Goal: Task Accomplishment & Management: Use online tool/utility

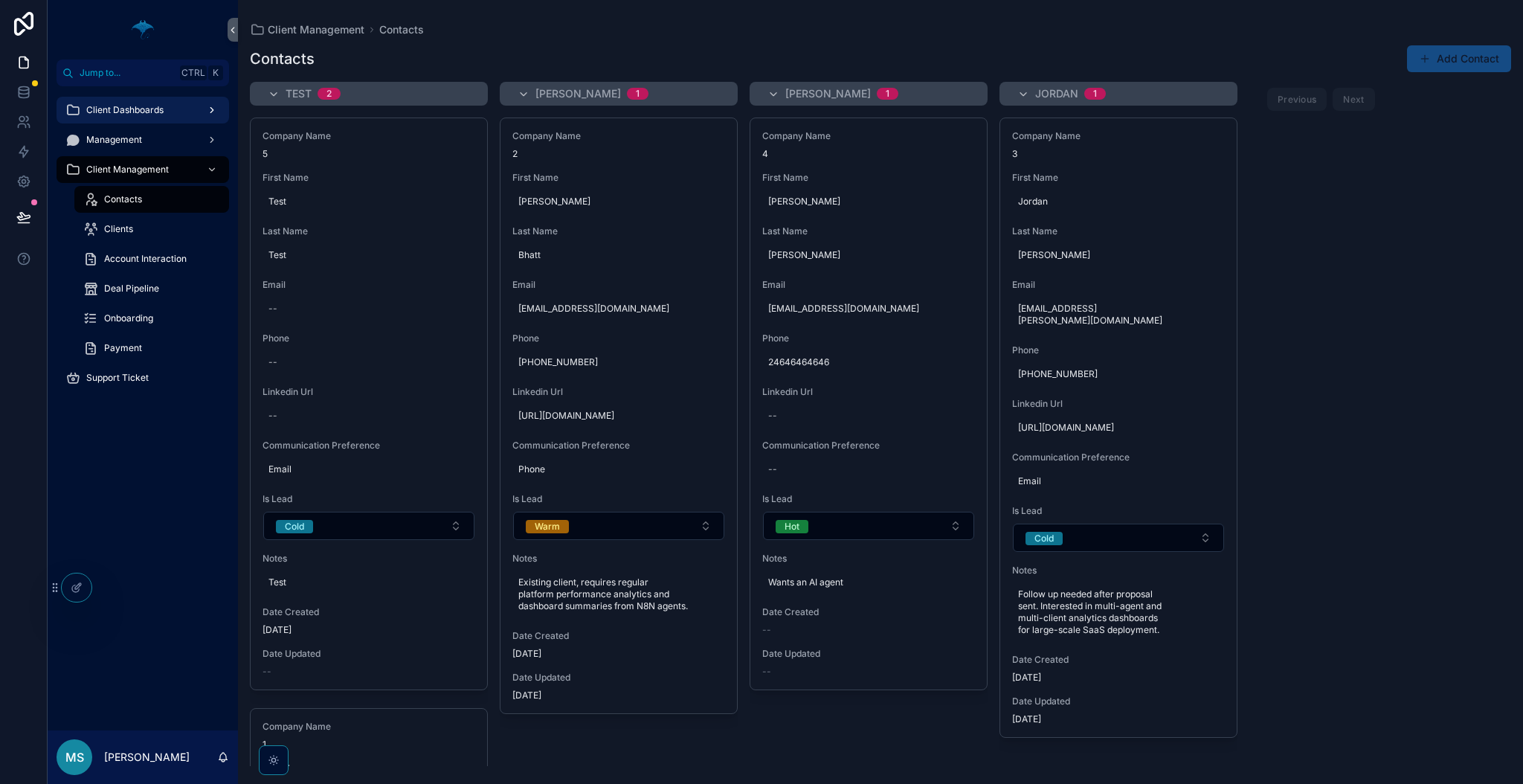
click at [190, 114] on div "Client Dashboards" at bounding box center [143, 110] width 155 height 23
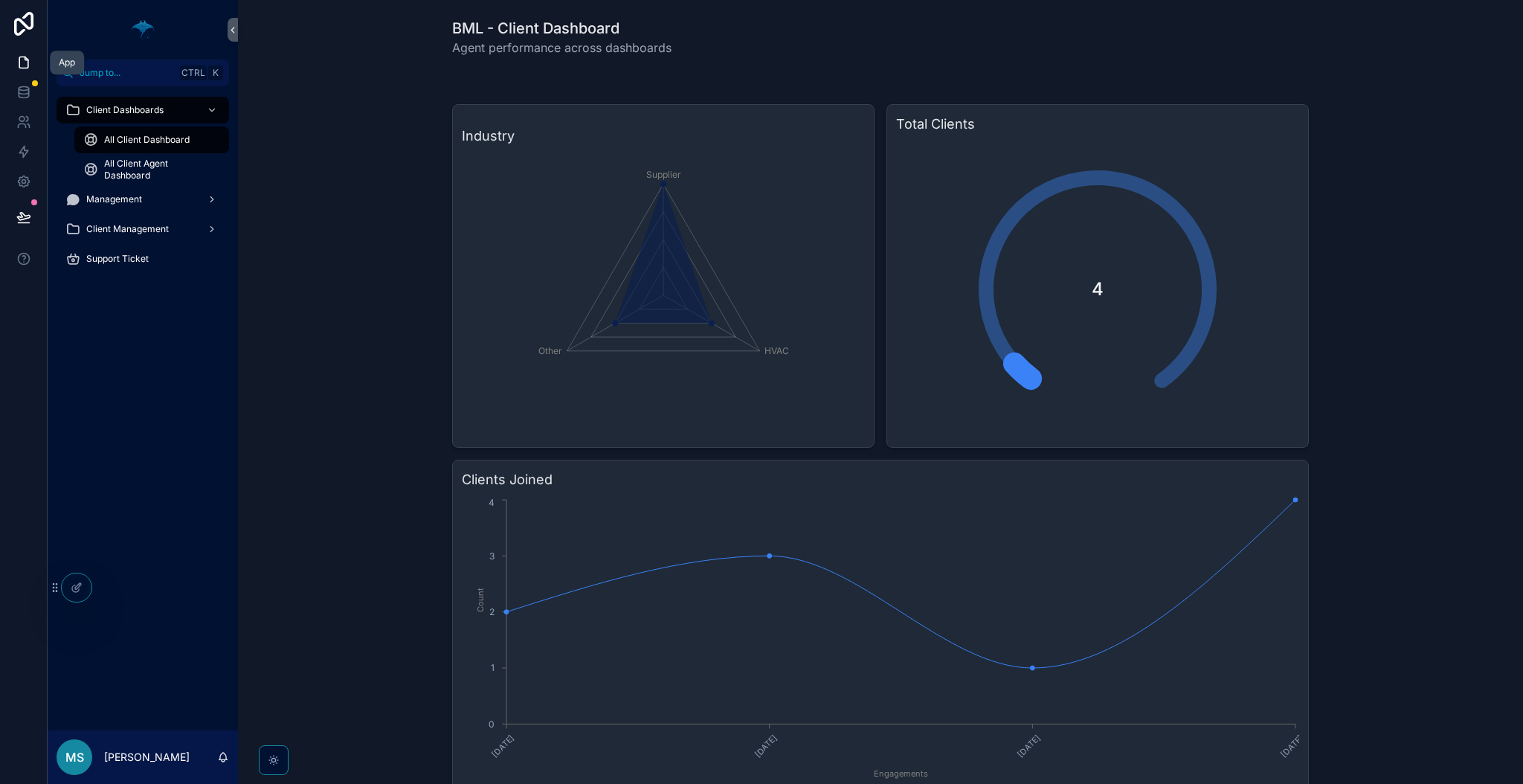
click at [23, 56] on icon at bounding box center [23, 62] width 15 height 15
click at [182, 199] on div "Management" at bounding box center [143, 199] width 155 height 23
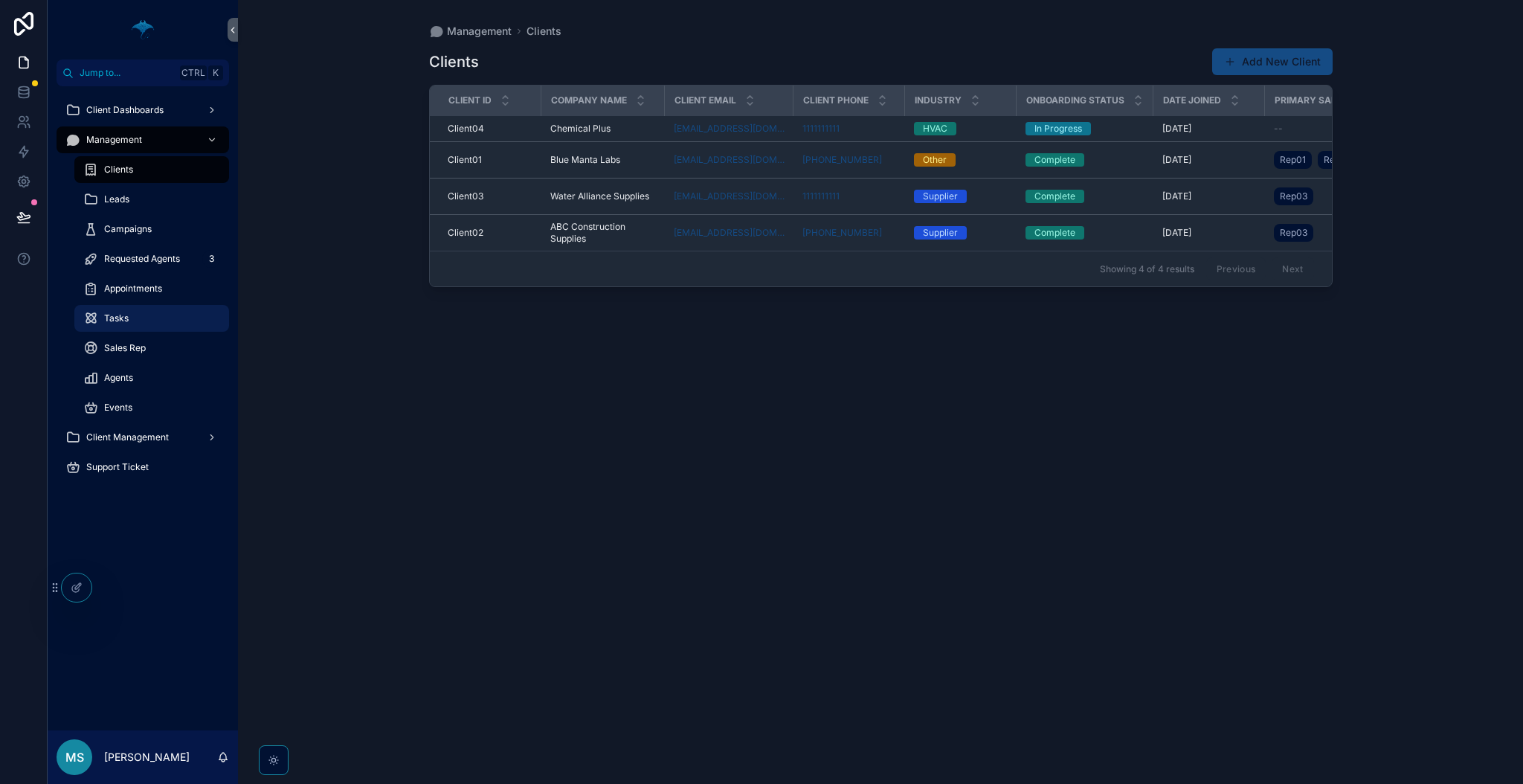
click at [107, 319] on span "Tasks" at bounding box center [116, 318] width 24 height 12
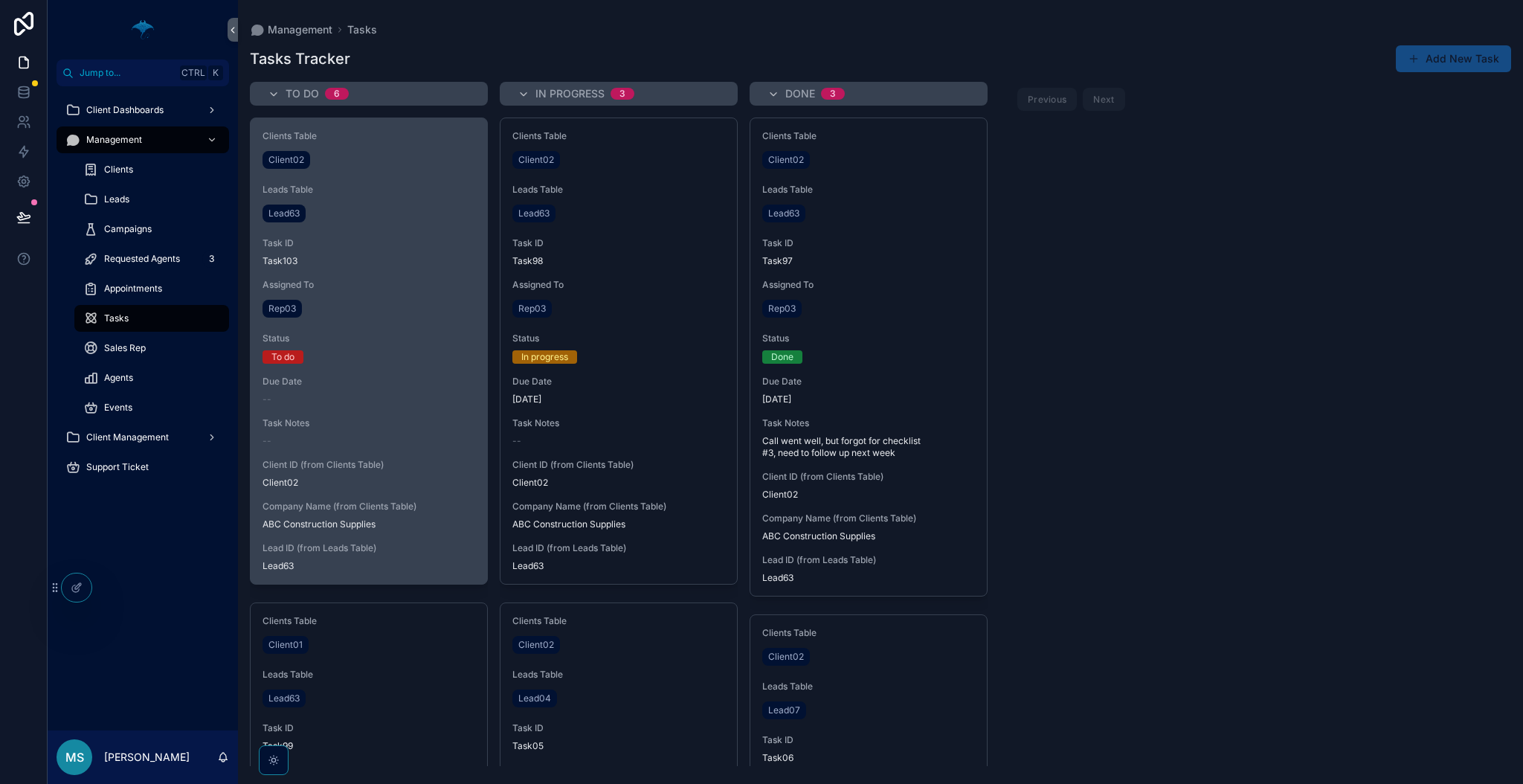
click at [414, 239] on span "Task ID" at bounding box center [369, 243] width 213 height 12
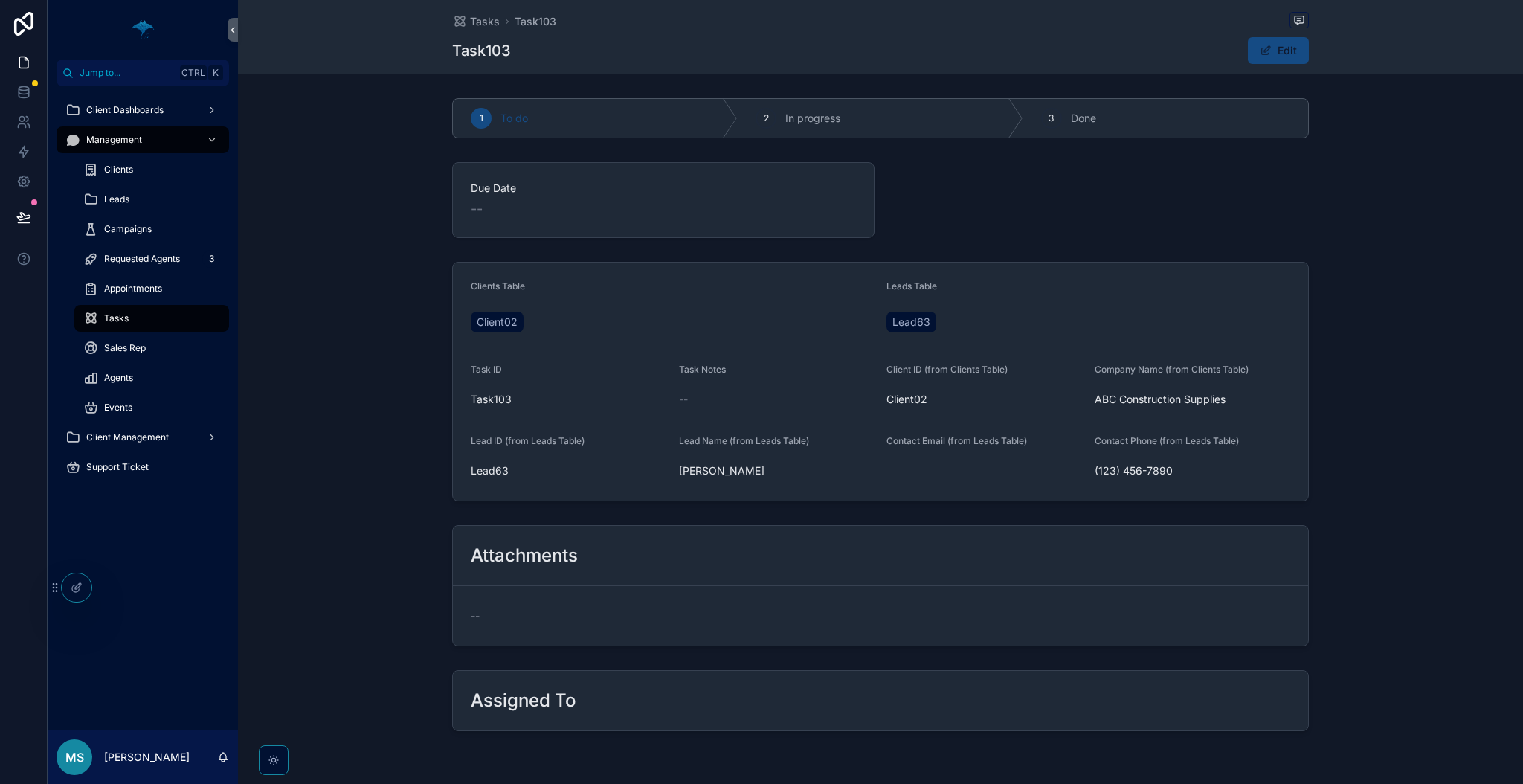
scroll to position [49, 0]
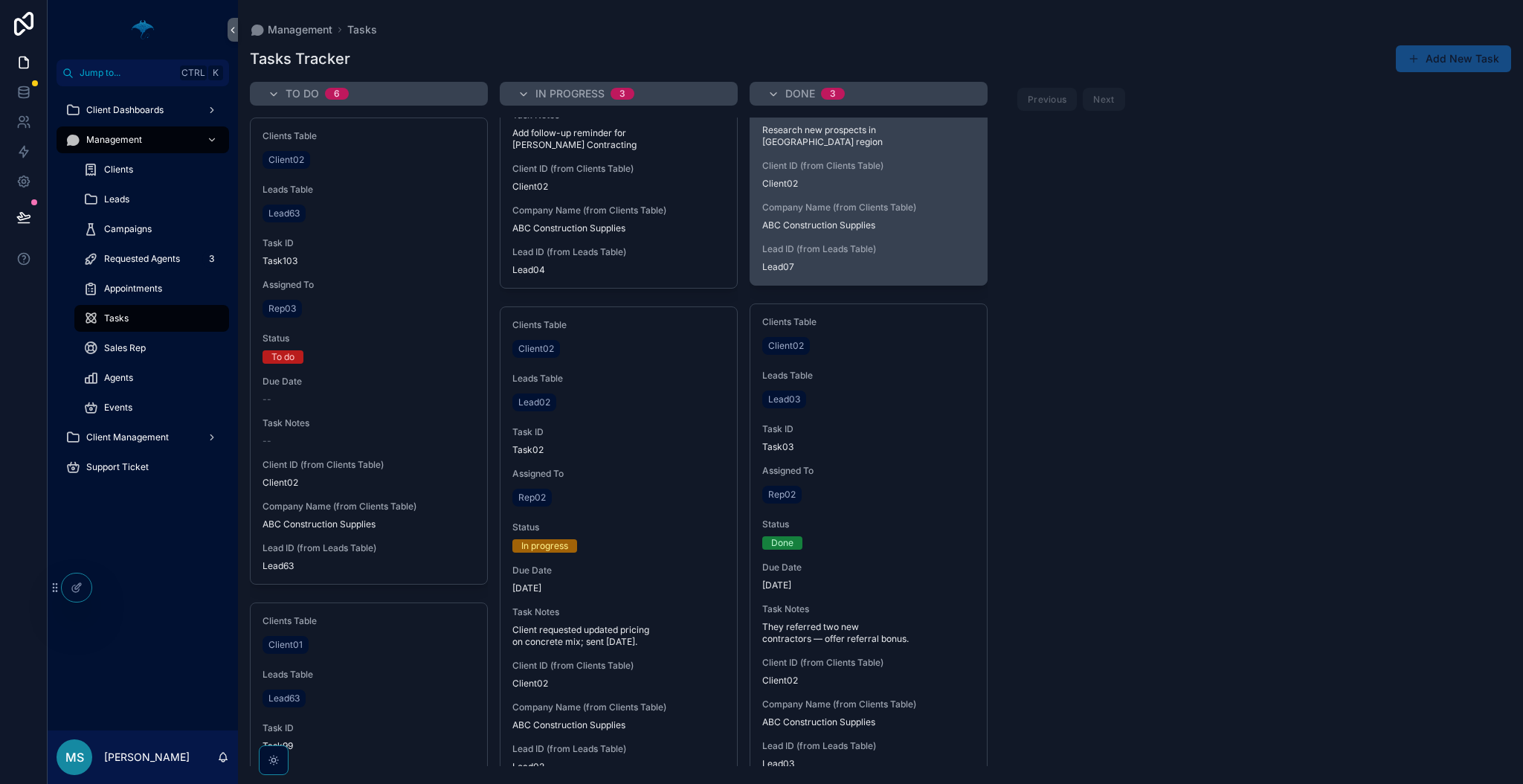
scroll to position [823, 0]
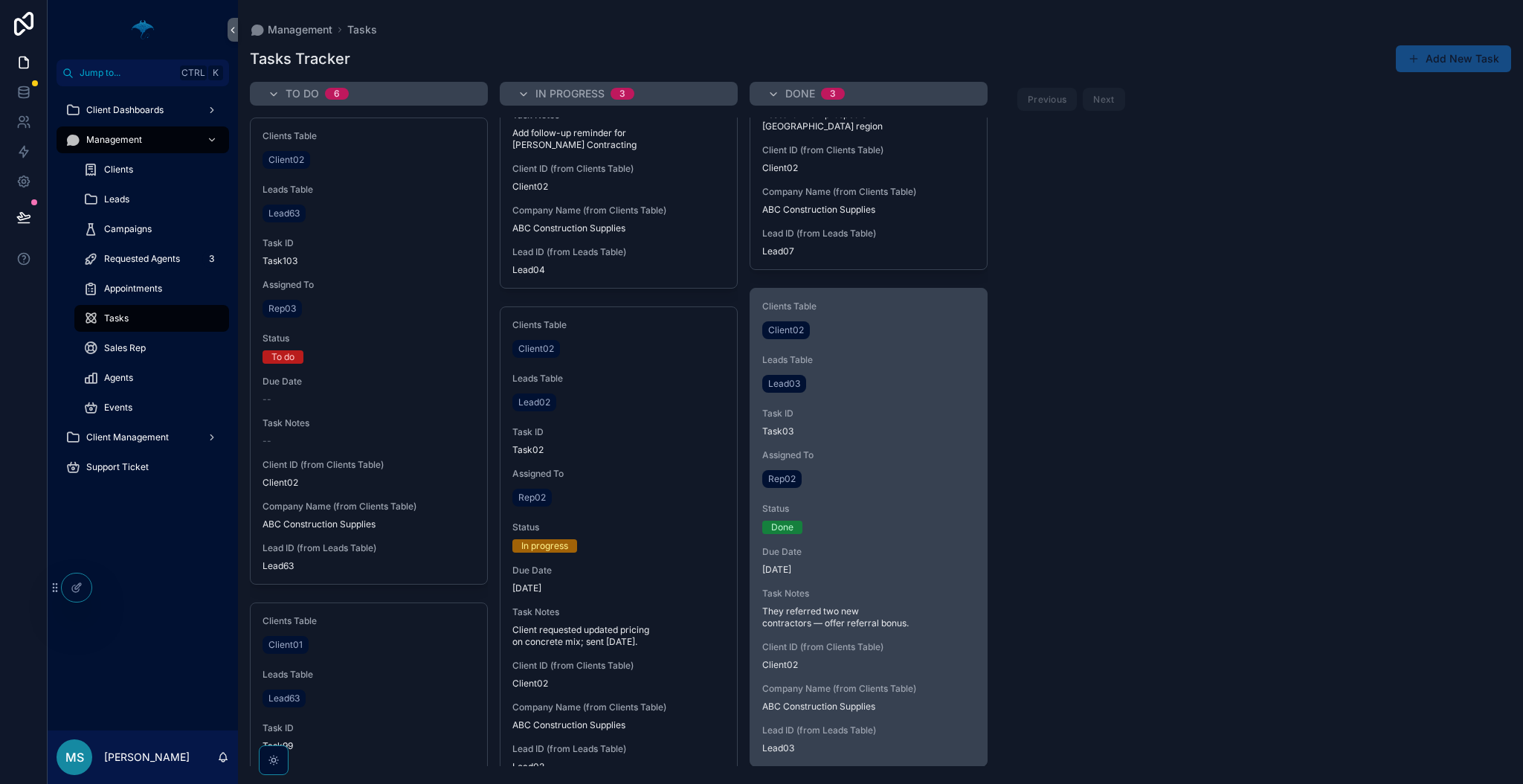
click at [861, 488] on div "Clients Table Client02 Leads Table Lead03 Task ID Task03 Assigned To Rep02 Stat…" at bounding box center [868, 527] width 236 height 477
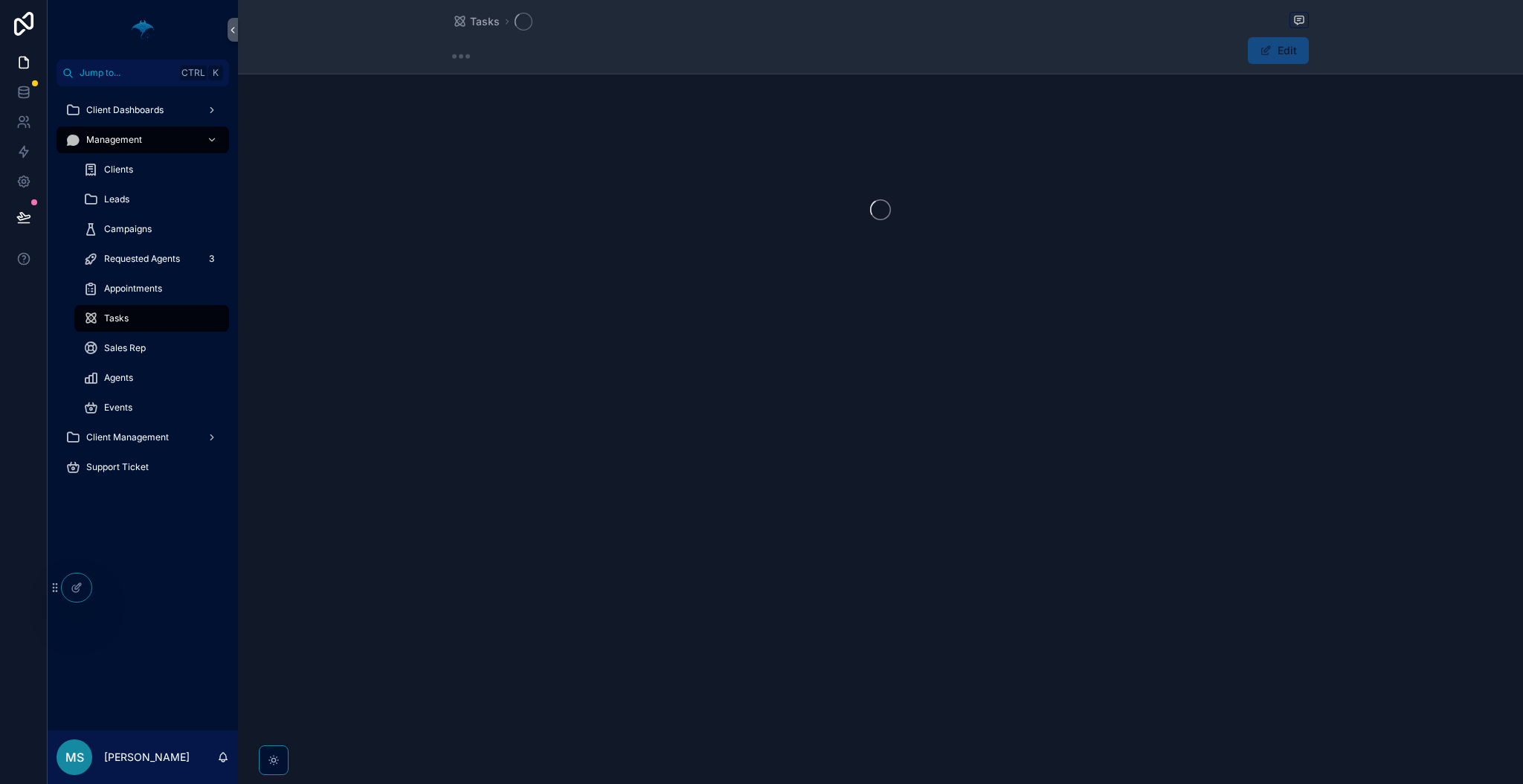
click at [861, 488] on div "Tasks Edit" at bounding box center [881, 392] width 1285 height 784
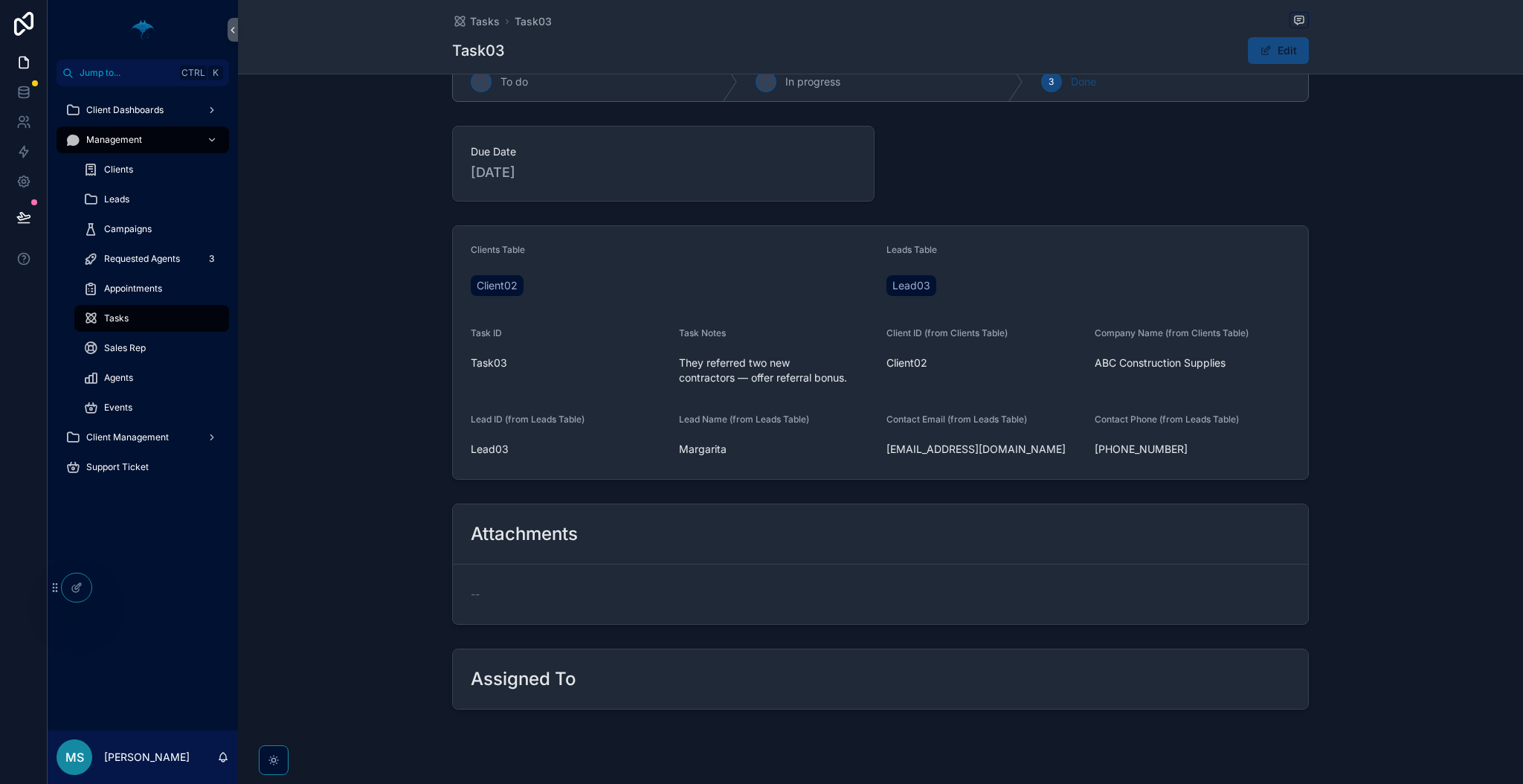
scroll to position [64, 0]
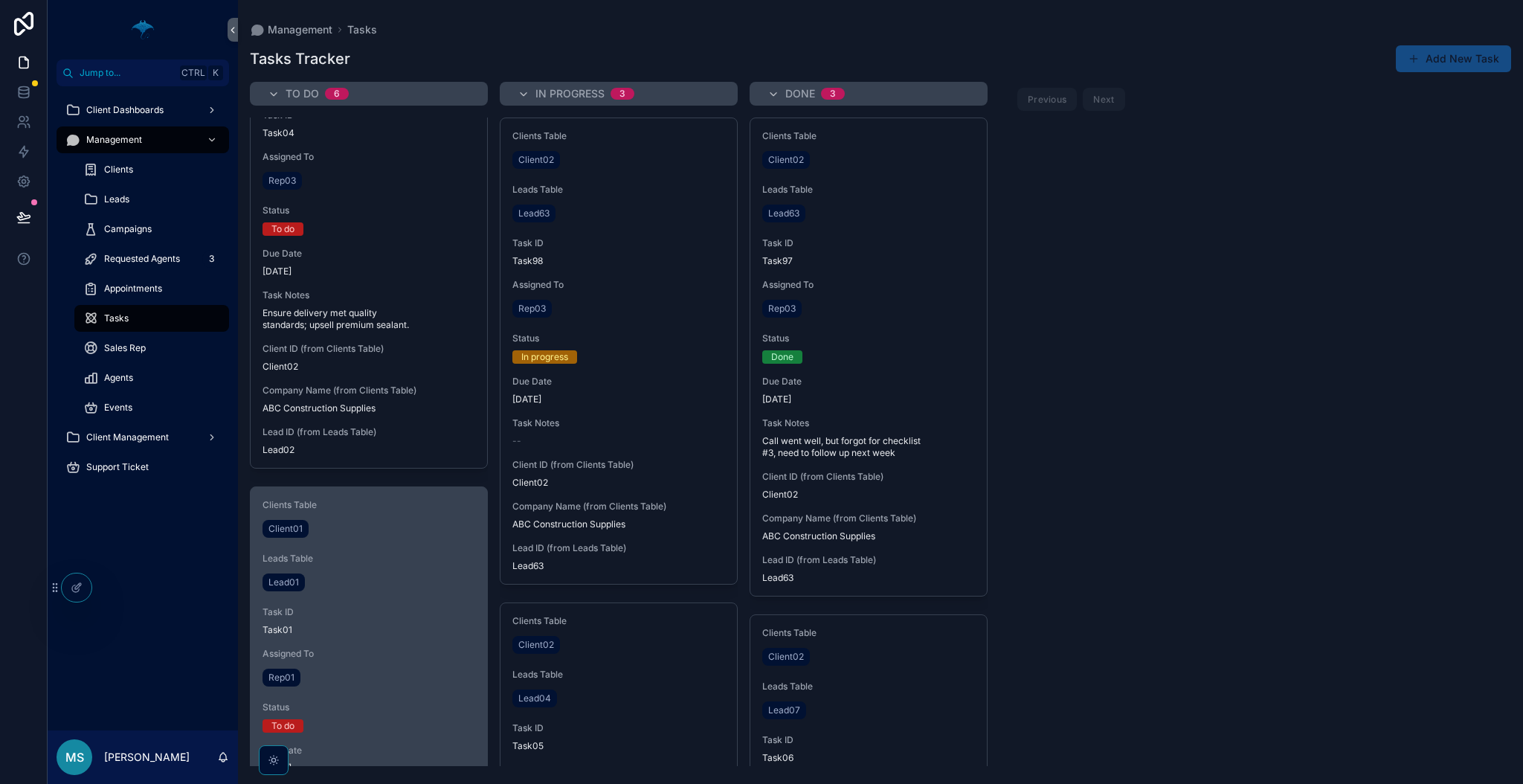
scroll to position [1969, 0]
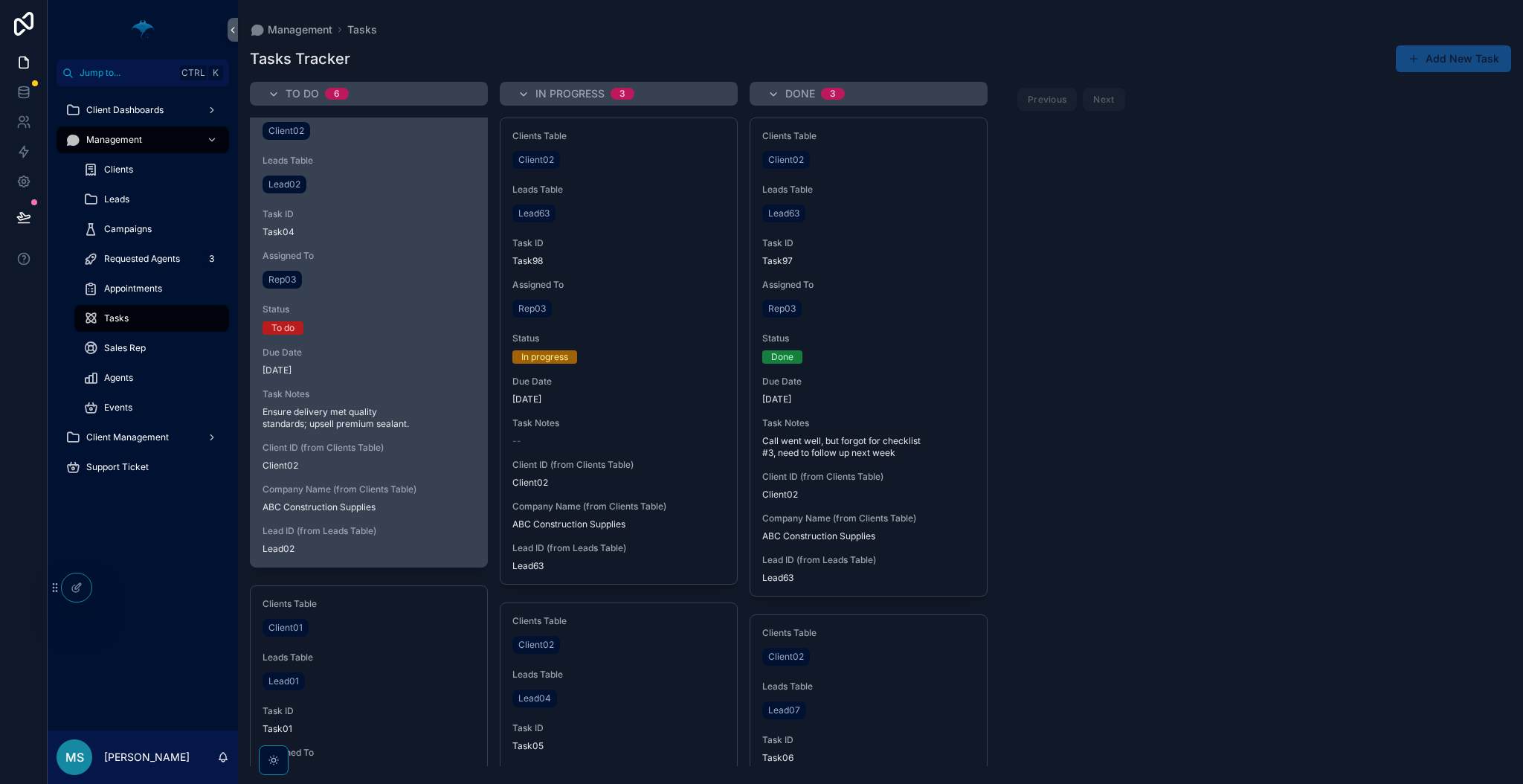
click at [396, 427] on span "Ensure delivery met quality standards; upsell premium sealant." at bounding box center [369, 417] width 213 height 23
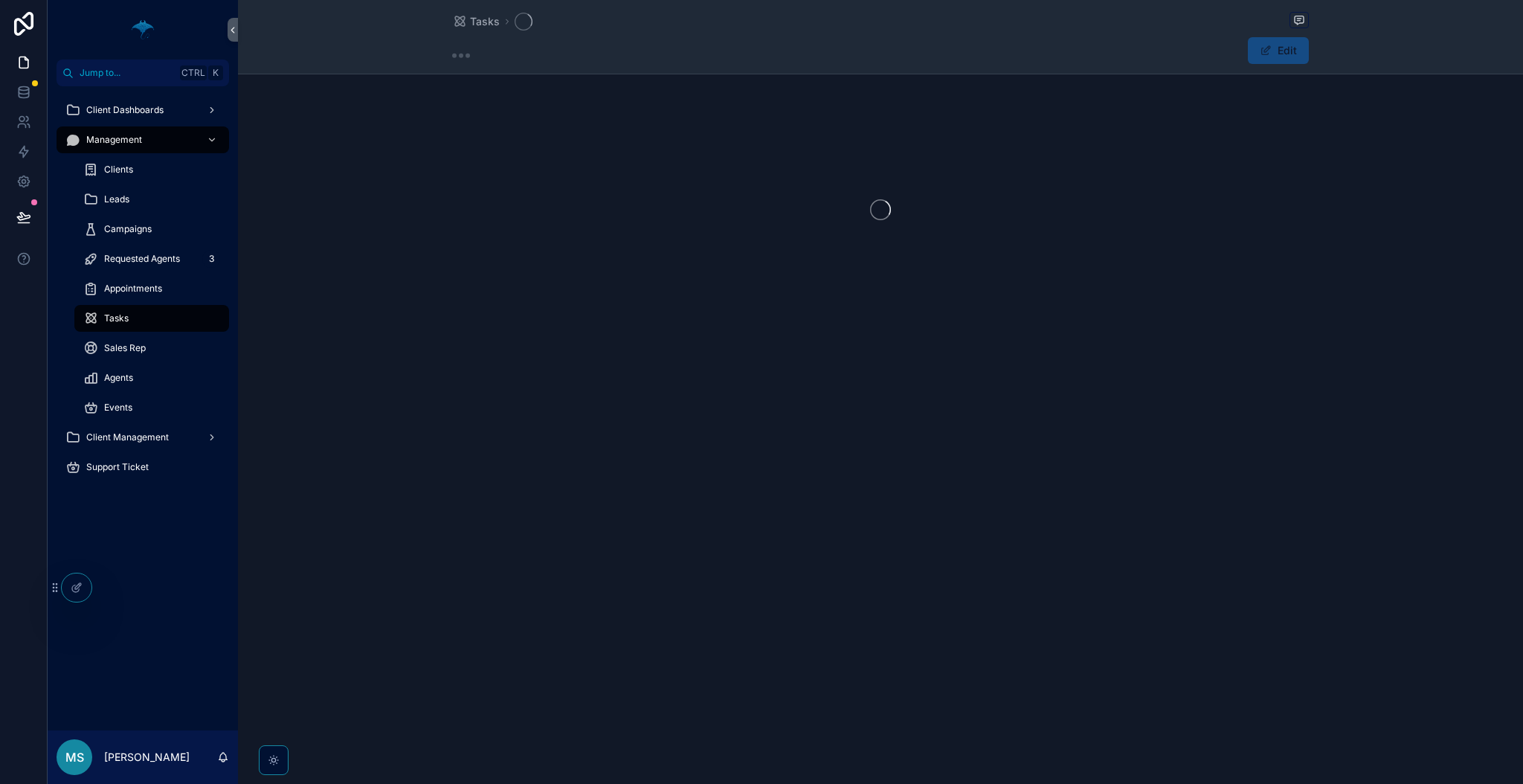
click at [396, 427] on div "Tasks Edit" at bounding box center [881, 392] width 1285 height 784
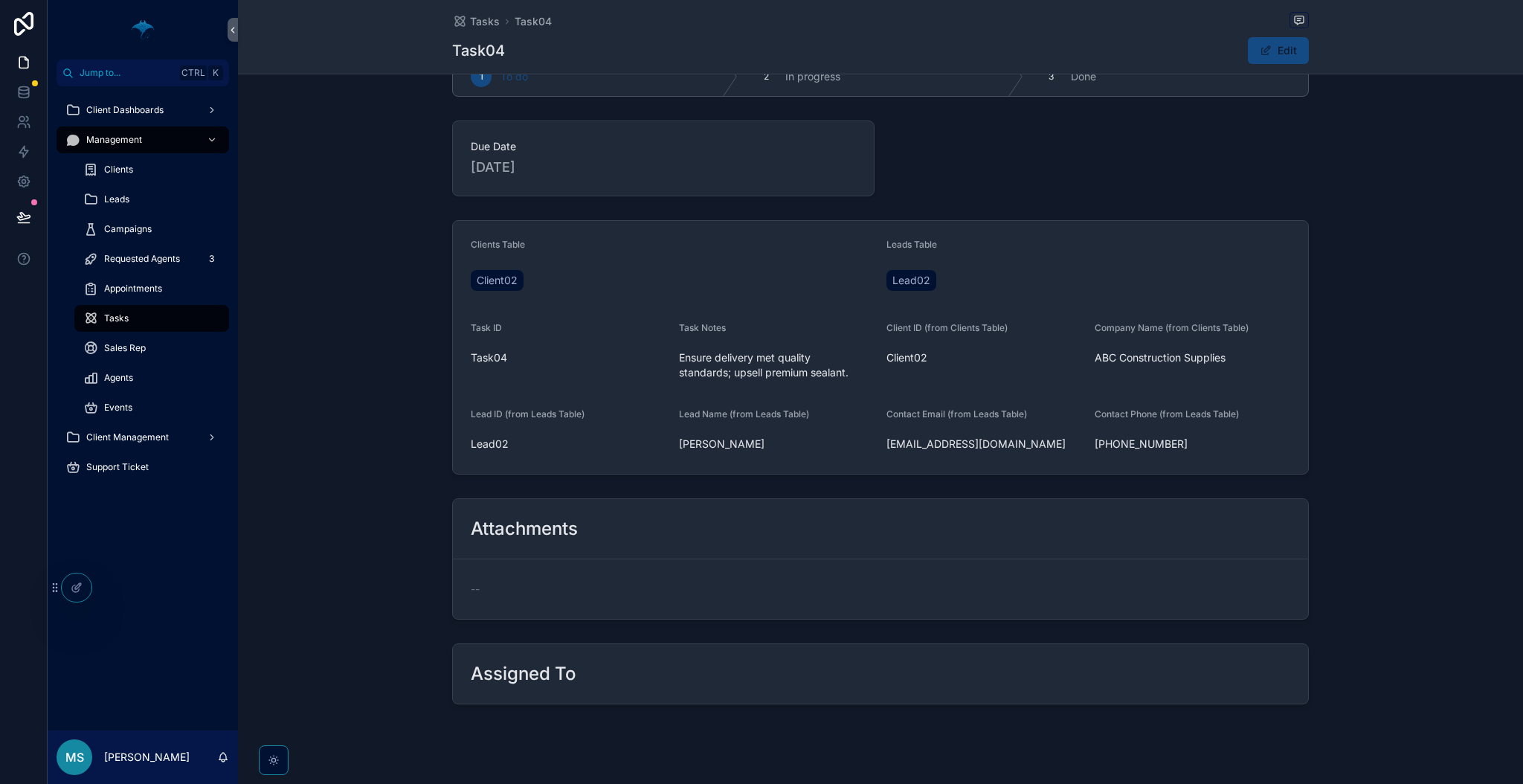
scroll to position [64, 0]
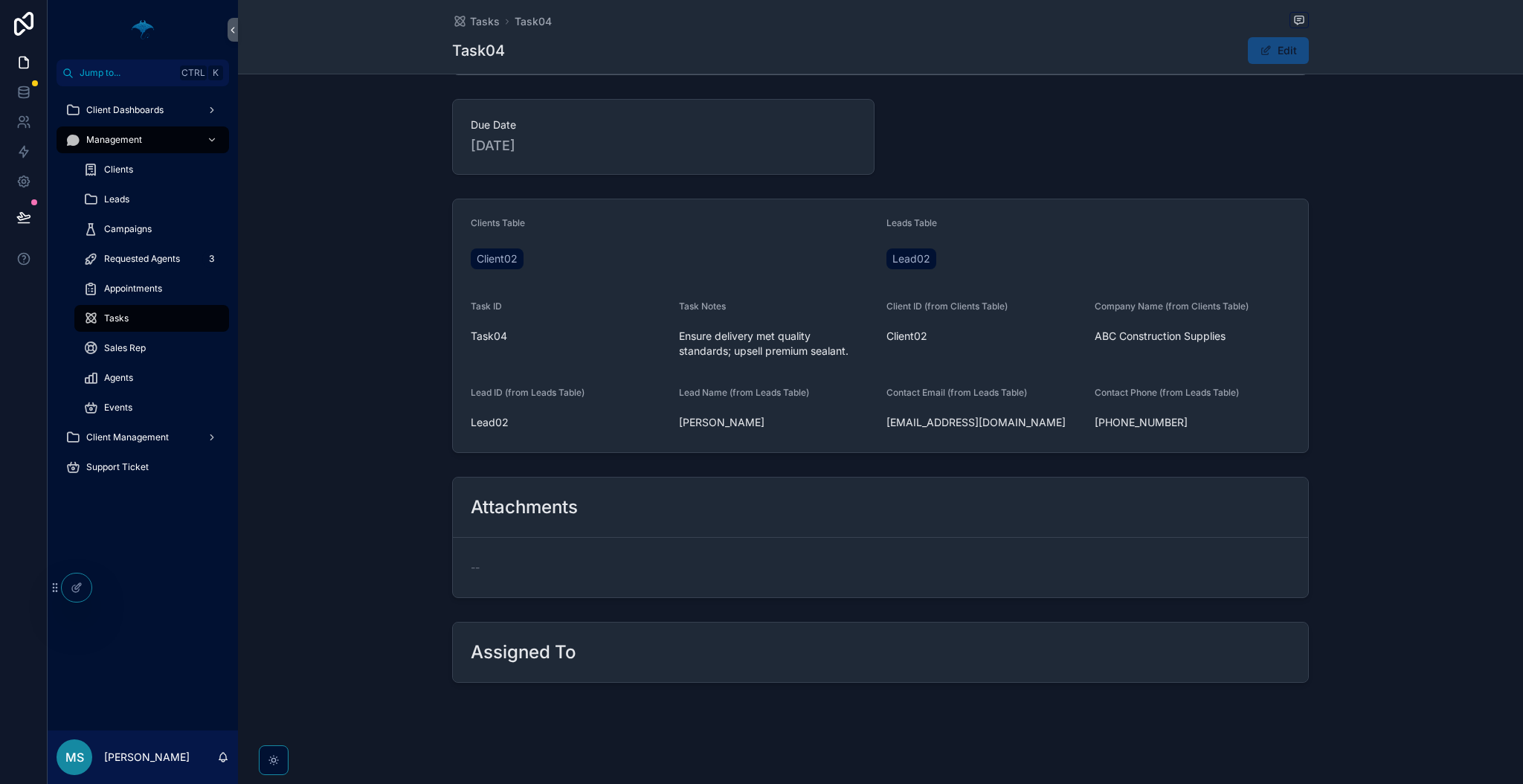
click at [718, 343] on span "Ensure delivery met quality standards; upsell premium sealant." at bounding box center [777, 343] width 196 height 30
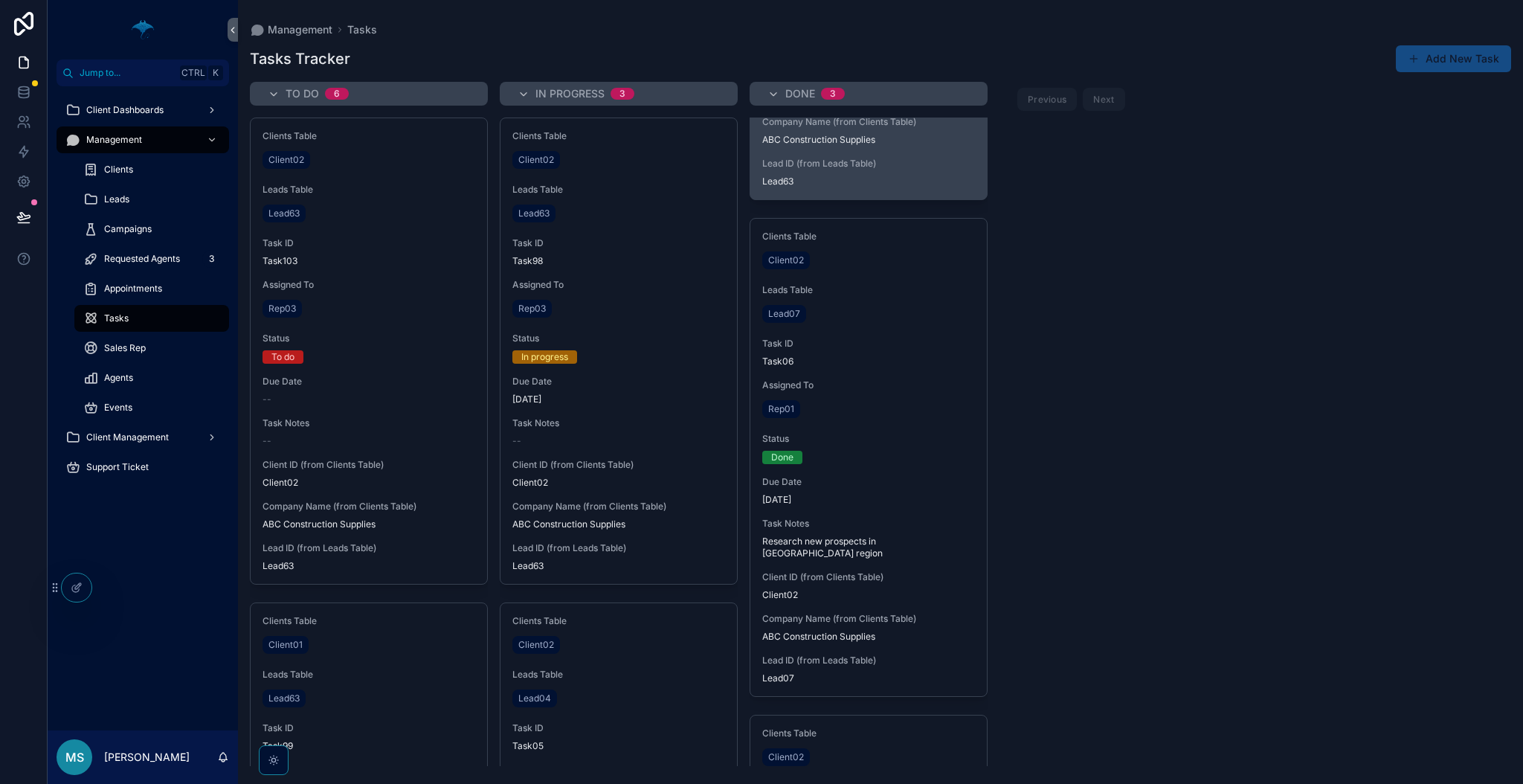
scroll to position [99, 0]
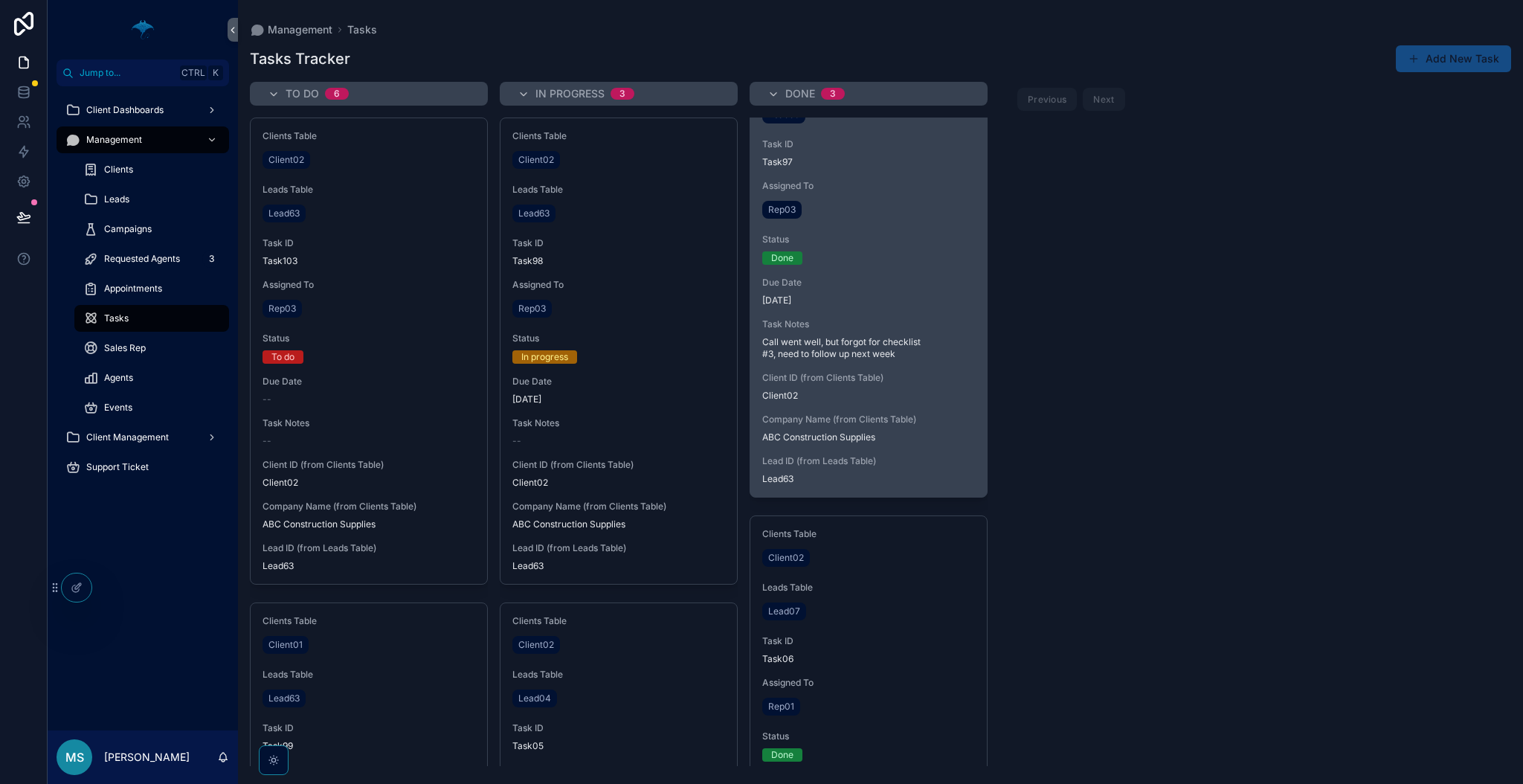
click at [899, 355] on span "Call went well, but forgot for checklist #3, need to follow up next week" at bounding box center [868, 348] width 213 height 23
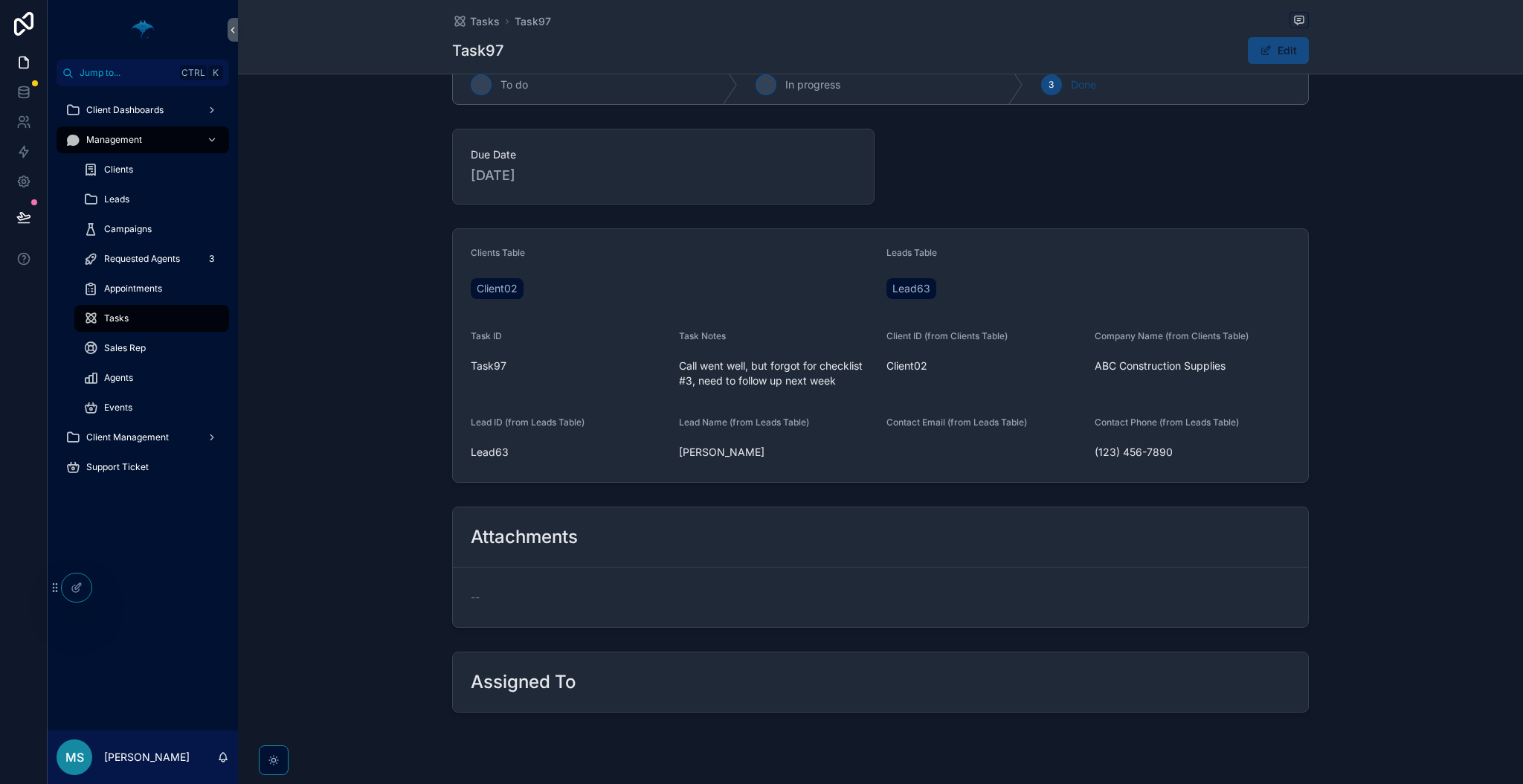
scroll to position [64, 0]
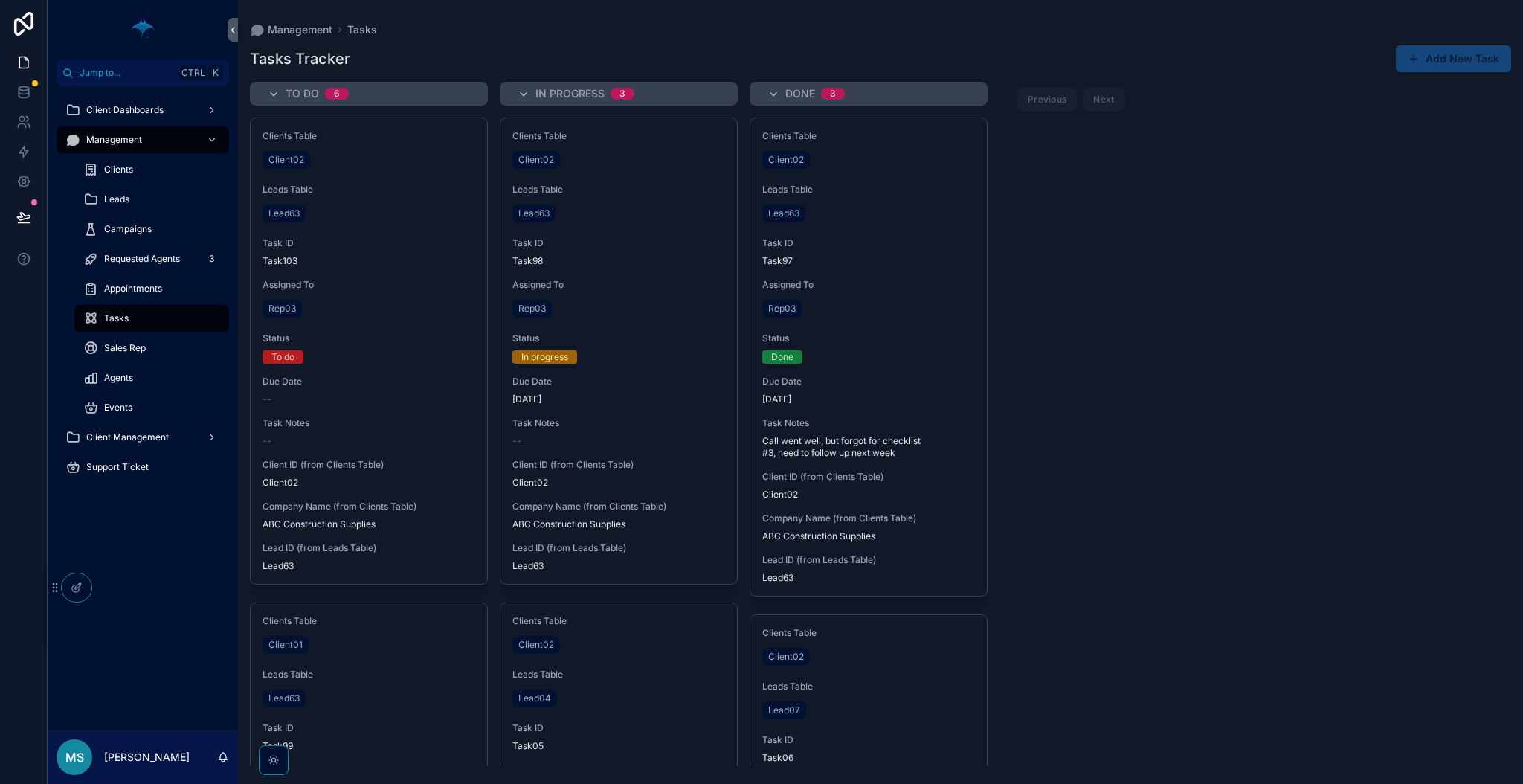
click at [1438, 67] on button "Add New Task" at bounding box center [1453, 58] width 116 height 27
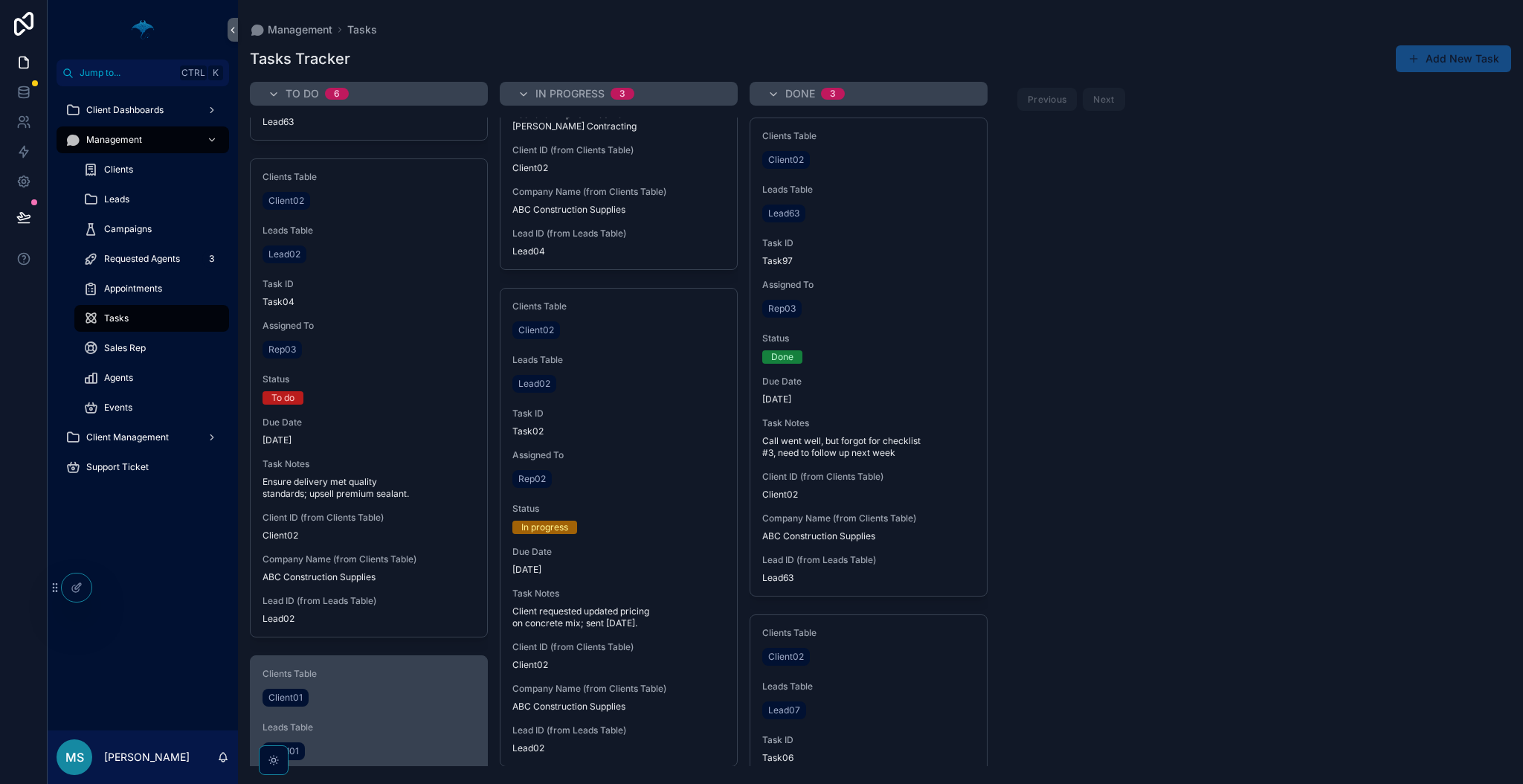
scroll to position [2083, 0]
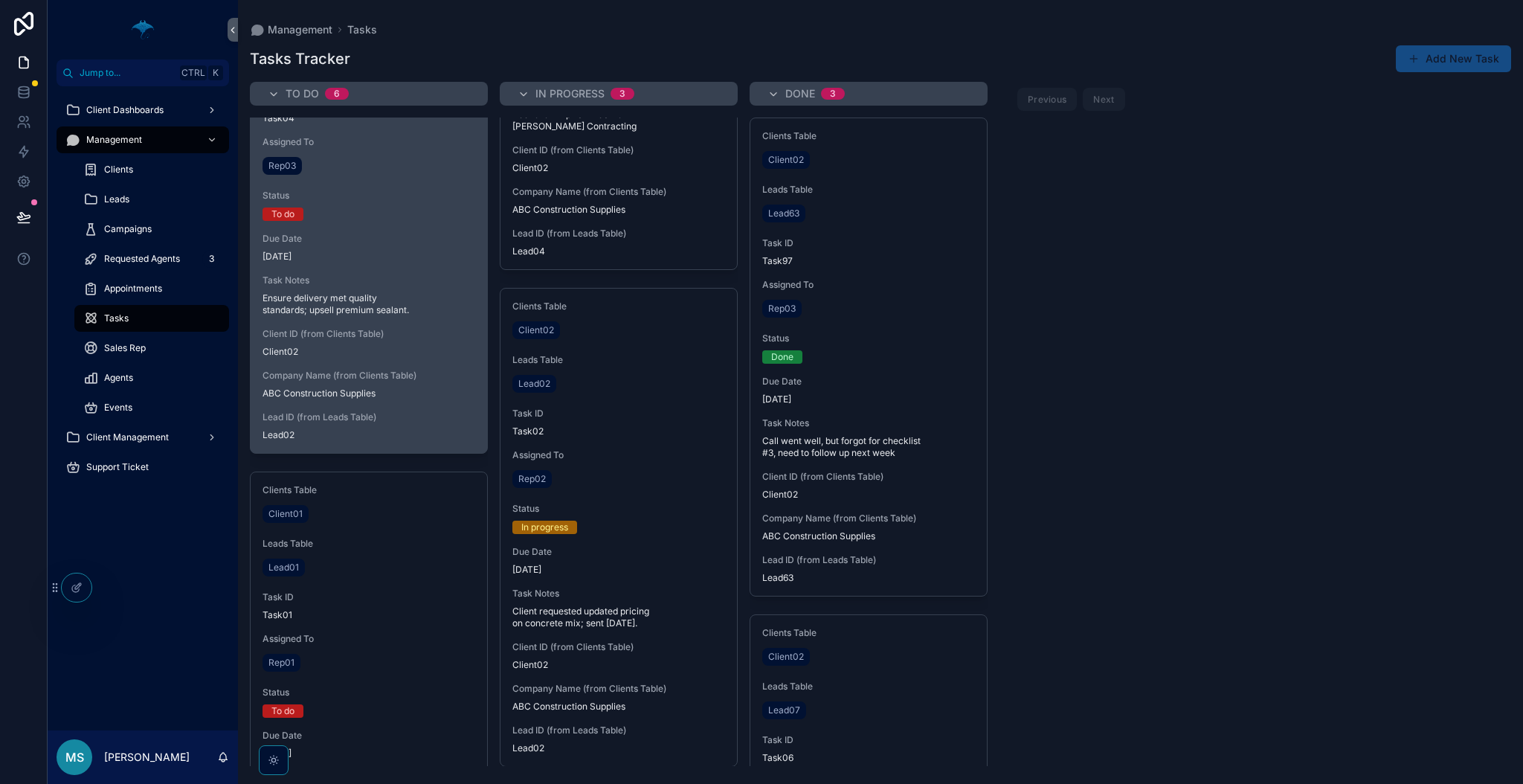
click at [336, 238] on span "Due Date" at bounding box center [369, 239] width 213 height 12
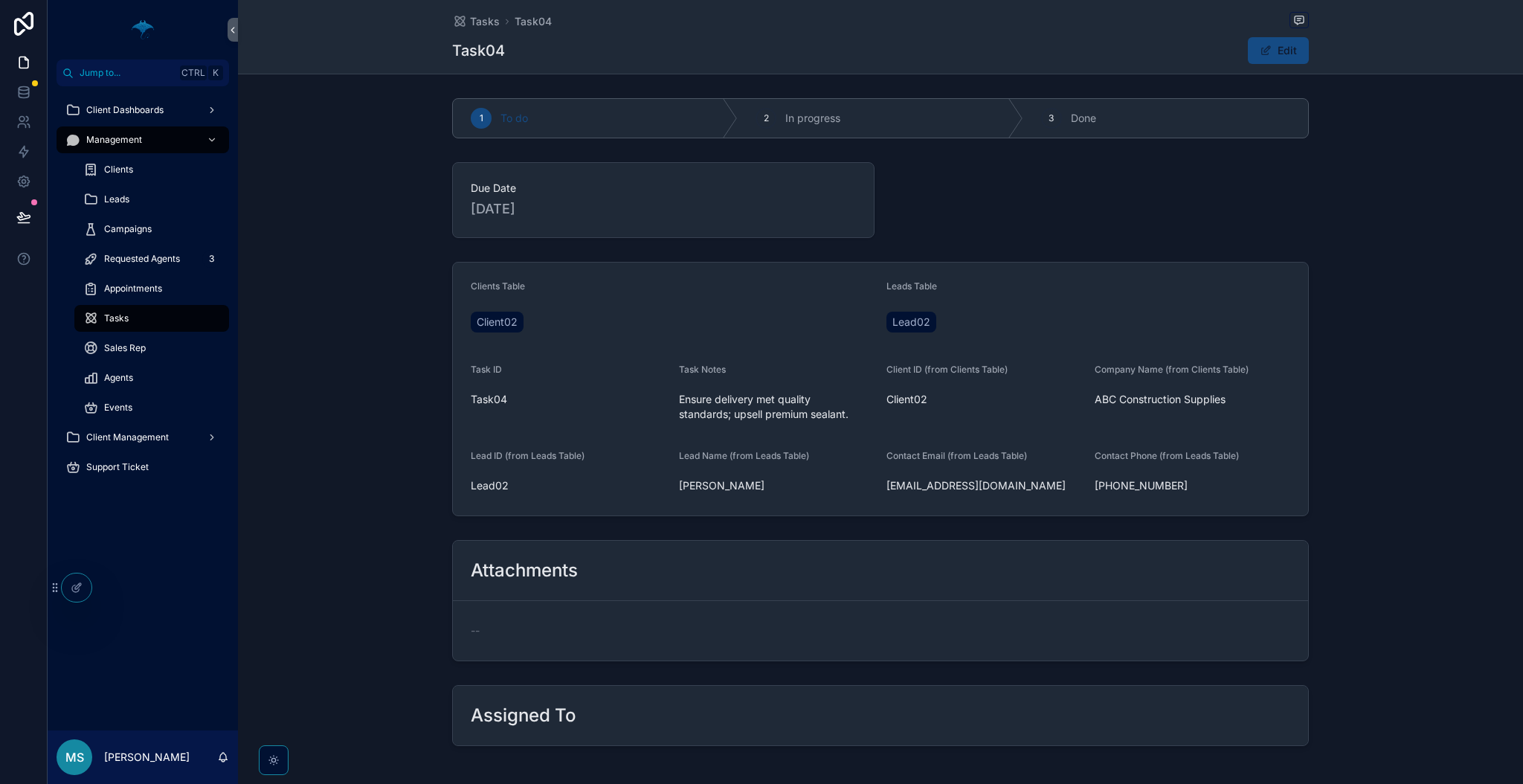
click at [336, 238] on div "Due Date [DATE]" at bounding box center [881, 200] width 1285 height 88
click at [1250, 54] on button "Edit" at bounding box center [1279, 50] width 61 height 27
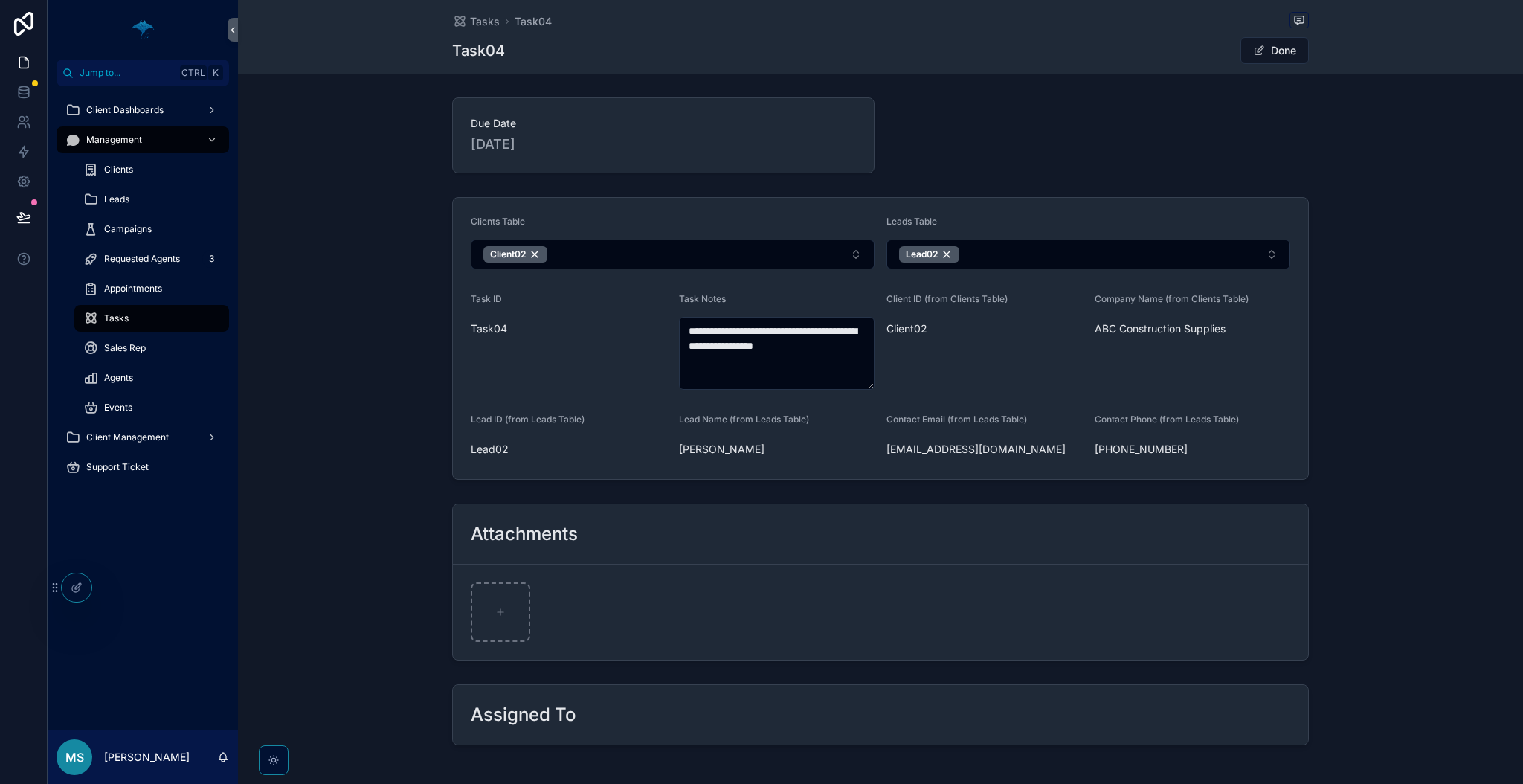
scroll to position [99, 0]
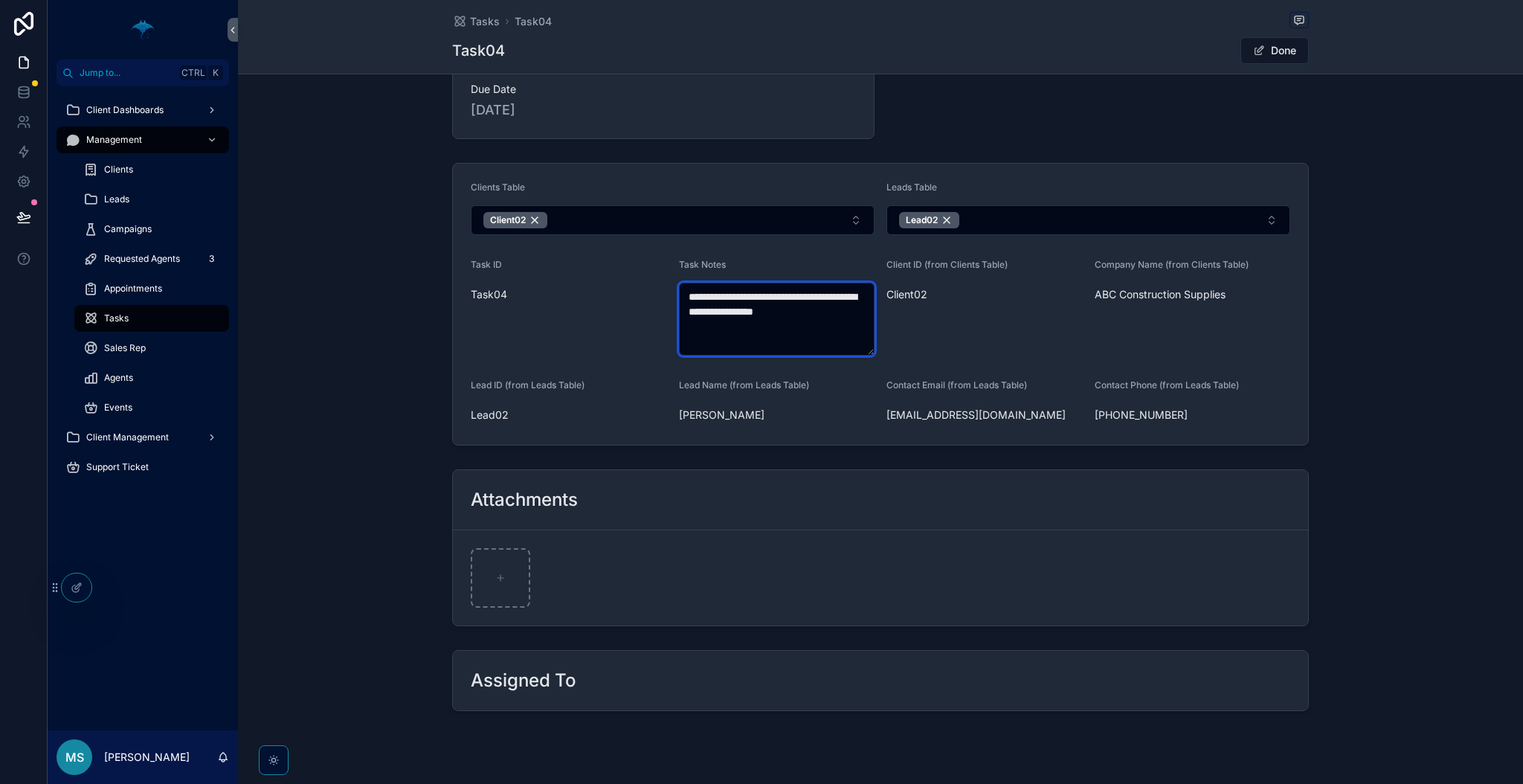
click at [797, 322] on textarea "**********" at bounding box center [776, 319] width 196 height 73
click at [861, 332] on textarea "**********" at bounding box center [776, 319] width 196 height 73
